Goal: Register for event/course

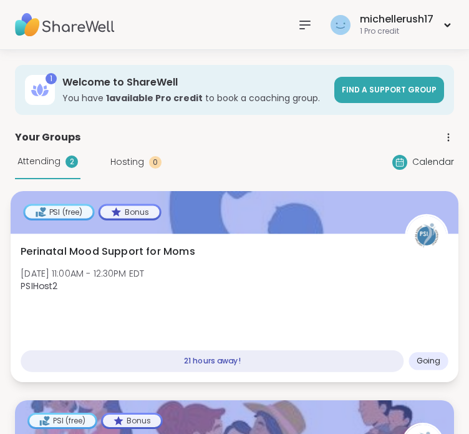
click at [64, 207] on div "PSI (free)" at bounding box center [58, 211] width 67 height 12
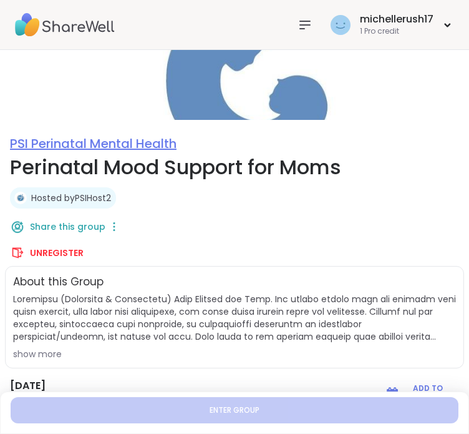
click at [61, 144] on link "PSI Perinatal Mental Health" at bounding box center [93, 143] width 167 height 17
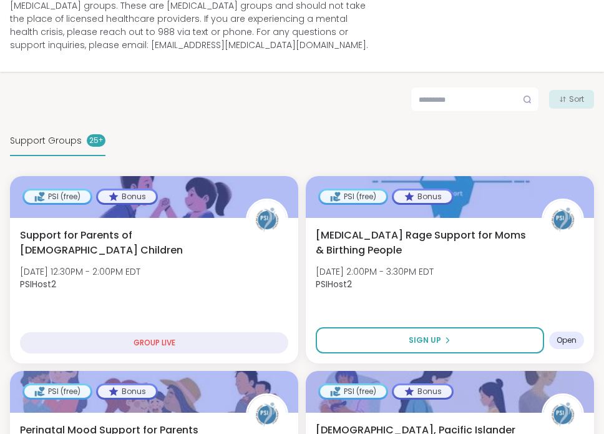
scroll to position [162, 0]
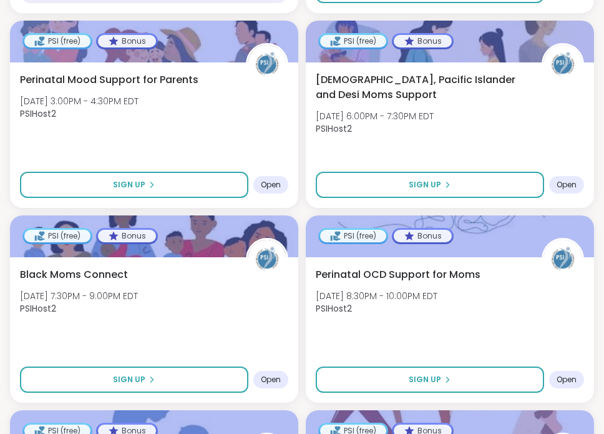
scroll to position [587, 0]
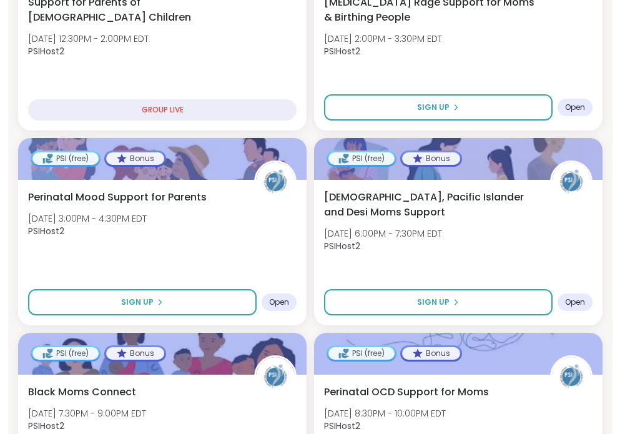
scroll to position [455, 0]
